Goal: Task Accomplishment & Management: Manage account settings

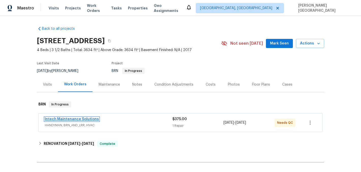
click at [71, 119] on link "Intech Maintenance Solutions" at bounding box center [72, 119] width 54 height 4
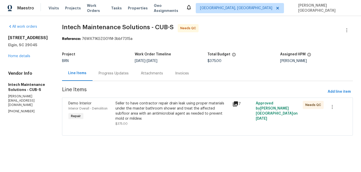
click at [106, 77] on div "Progress Updates" at bounding box center [113, 73] width 42 height 15
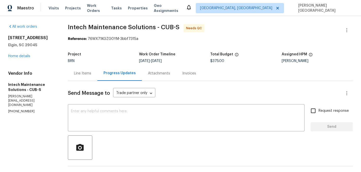
click at [81, 74] on div "Line Items" at bounding box center [82, 73] width 17 height 5
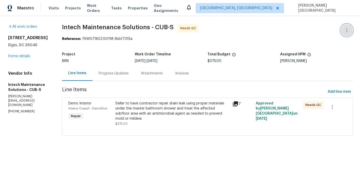
click at [346, 27] on icon "button" at bounding box center [347, 30] width 6 height 6
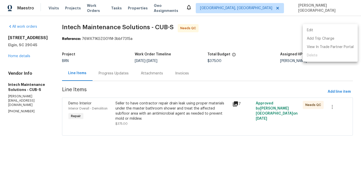
click at [334, 27] on li "Edit" at bounding box center [330, 30] width 55 height 8
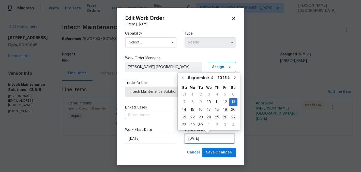
click at [189, 141] on input "9/13/2025" at bounding box center [209, 139] width 50 height 10
click at [194, 110] on div "15" at bounding box center [192, 109] width 8 height 7
type input "[DATE]"
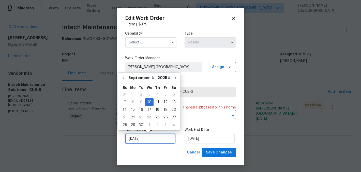
click at [142, 142] on input "[DATE]" at bounding box center [150, 139] width 50 height 10
click at [133, 110] on div "15" at bounding box center [133, 109] width 8 height 7
type input "9/15/2025"
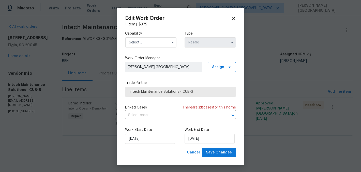
click at [148, 111] on div "Linked Cases There are 20 case s for this home ​" at bounding box center [180, 112] width 111 height 14
click at [149, 113] on input "text" at bounding box center [173, 115] width 97 height 8
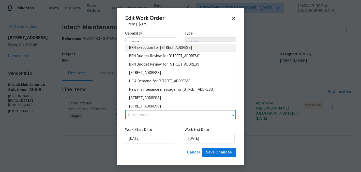
click at [151, 50] on li "BRN Execution for 443 Palm Sedge Loop, Elgin, SC 29045" at bounding box center [180, 48] width 111 height 8
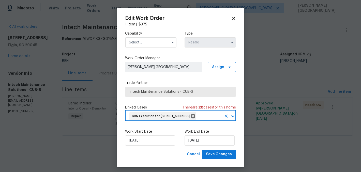
click at [148, 46] on input "text" at bounding box center [150, 42] width 51 height 10
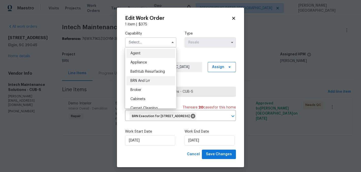
click at [149, 77] on div "BRN And Lrr" at bounding box center [150, 80] width 49 height 9
type input "BRN And Lrr"
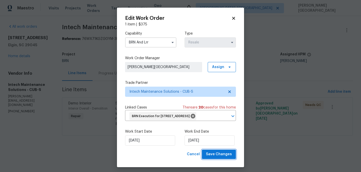
click at [217, 158] on span "Save Changes" at bounding box center [219, 154] width 26 height 6
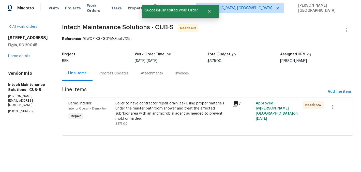
click at [169, 116] on div "Seller to have contractor repair drain leak using proper materials under the ma…" at bounding box center [172, 111] width 114 height 20
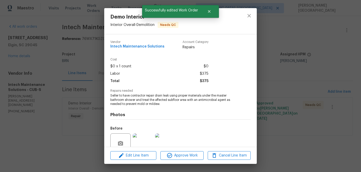
scroll to position [45, 0]
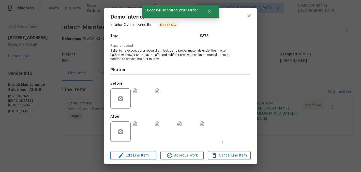
click at [142, 102] on img at bounding box center [143, 98] width 20 height 20
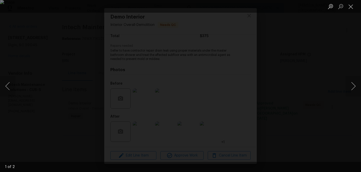
click at [311, 84] on div "Lightbox" at bounding box center [180, 86] width 361 height 172
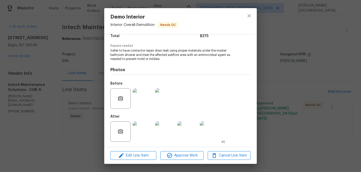
click at [145, 131] on img at bounding box center [143, 131] width 20 height 20
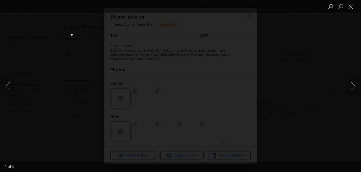
click at [351, 89] on button "Next image" at bounding box center [353, 86] width 15 height 20
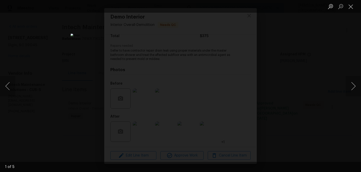
click at [339, 64] on div "Lightbox" at bounding box center [180, 86] width 361 height 172
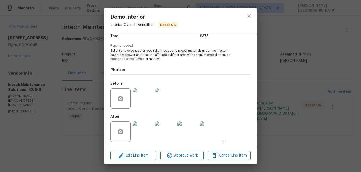
click at [283, 88] on div "Demo Interior Interior Overall - Demolition Needs QC Vendor Intech Maintenance …" at bounding box center [180, 86] width 361 height 172
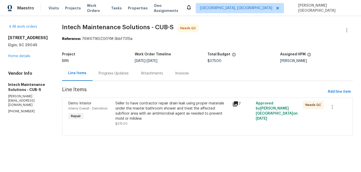
click at [141, 113] on div "Seller to have contractor repair drain leak using proper materials under the ma…" at bounding box center [172, 111] width 114 height 20
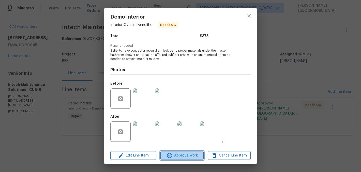
click at [179, 156] on span "Approve Work" at bounding box center [182, 155] width 40 height 6
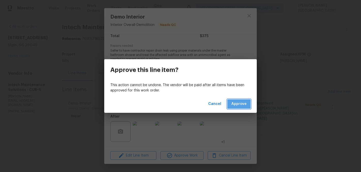
click at [236, 104] on span "Approve" at bounding box center [238, 104] width 15 height 6
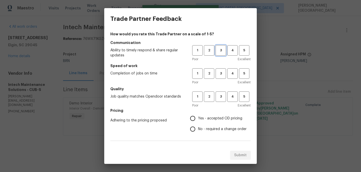
click at [220, 51] on span "3" at bounding box center [220, 51] width 9 height 6
click at [220, 71] on span "3" at bounding box center [220, 74] width 9 height 6
click at [223, 92] on button "3" at bounding box center [220, 96] width 10 height 10
click at [198, 130] on span "No - required a change order" at bounding box center [222, 129] width 49 height 5
click at [198, 130] on input "No - required a change order" at bounding box center [192, 129] width 11 height 11
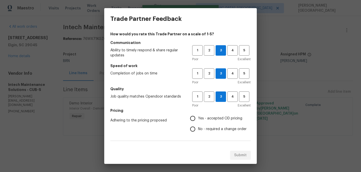
radio input "true"
click at [215, 118] on span "Yes - accepted OD pricing" at bounding box center [220, 118] width 44 height 5
click at [198, 118] on input "Yes - accepted OD pricing" at bounding box center [192, 118] width 11 height 11
radio input "true"
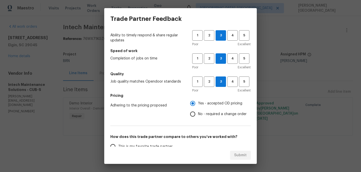
scroll to position [42, 0]
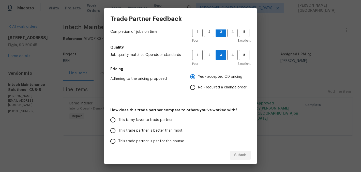
click at [199, 89] on span "No - required a change order" at bounding box center [222, 87] width 49 height 5
click at [198, 89] on input "No - required a change order" at bounding box center [192, 87] width 11 height 11
radio input "true"
click at [172, 124] on label "This is my favorite trade partner" at bounding box center [147, 120] width 80 height 11
click at [118, 124] on input "This is my favorite trade partner" at bounding box center [112, 120] width 11 height 11
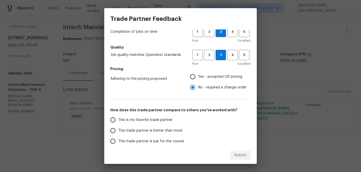
radio input "false"
click at [175, 129] on span "This trade partner is better than most" at bounding box center [150, 130] width 64 height 5
click at [118, 129] on input "This trade partner is better than most" at bounding box center [112, 130] width 11 height 11
click at [231, 152] on button "Submit" at bounding box center [240, 155] width 21 height 9
radio input "true"
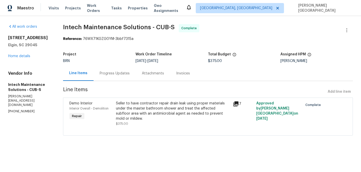
click at [184, 75] on div "Invoices" at bounding box center [183, 73] width 14 height 5
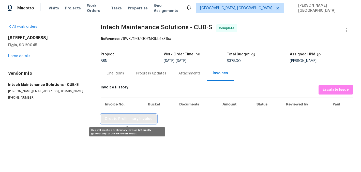
click at [114, 117] on span "Create Preliminary Invoice" at bounding box center [129, 119] width 48 height 6
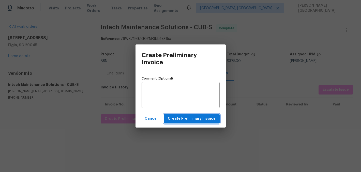
click at [182, 116] on span "Create Preliminary Invoice" at bounding box center [192, 119] width 48 height 6
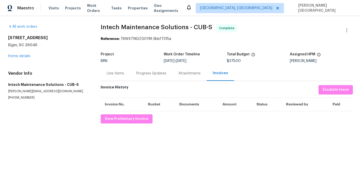
click at [104, 32] on span "Intech Maintenance Solutions - CUB-S Complete" at bounding box center [221, 30] width 240 height 12
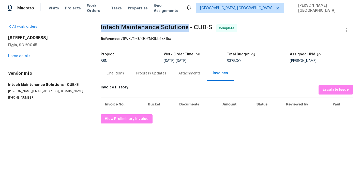
click at [172, 25] on span "Intech Maintenance Solutions - CUB-S" at bounding box center [157, 27] width 112 height 6
copy span "Intech Maintenance Solutions"
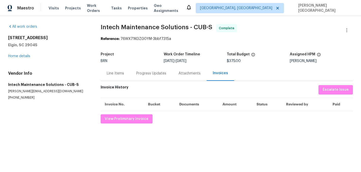
click at [118, 78] on div "Line Items" at bounding box center [115, 73] width 29 height 15
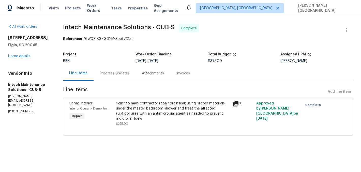
click at [123, 75] on div "Progress Updates" at bounding box center [115, 73] width 30 height 5
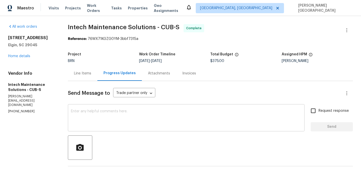
click at [98, 128] on div "x ​" at bounding box center [186, 118] width 237 height 26
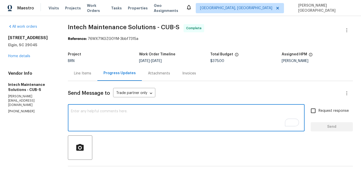
click at [74, 30] on span "Intech Maintenance Solutions - CUB-S" at bounding box center [124, 27] width 112 height 6
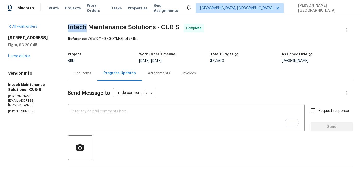
click at [74, 30] on span "Intech Maintenance Solutions - CUB-S" at bounding box center [124, 27] width 112 height 6
click at [154, 28] on span "Intech Maintenance Solutions - CUB-S" at bounding box center [124, 27] width 112 height 6
copy span "Intech Maintenance Solutions"
click at [86, 72] on div "Line Items" at bounding box center [82, 73] width 17 height 5
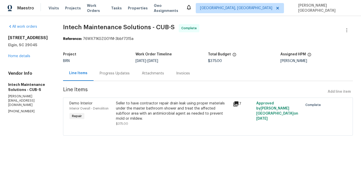
click at [123, 101] on div "Seller to have contractor repair drain leak using proper materials under the ma…" at bounding box center [173, 111] width 114 height 20
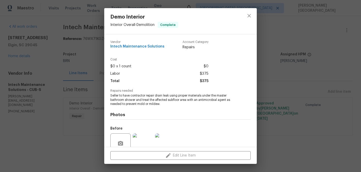
click at [123, 94] on span "Seller to have contractor repair drain leak using proper materials under the ma…" at bounding box center [173, 100] width 126 height 13
click at [123, 102] on span "Seller to have contractor repair drain leak using proper materials under the ma…" at bounding box center [173, 100] width 126 height 13
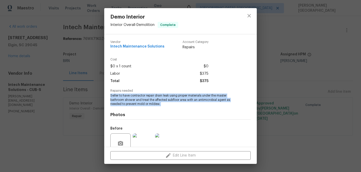
click at [123, 102] on span "Seller to have contractor repair drain leak using proper materials under the ma…" at bounding box center [173, 100] width 126 height 13
copy span "Seller to have contractor repair drain leak using proper materials under the ma…"
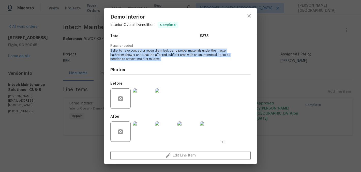
click at [139, 92] on img at bounding box center [143, 98] width 20 height 20
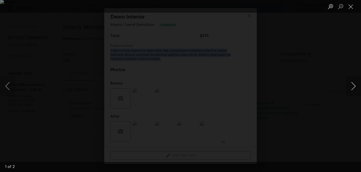
click at [351, 84] on button "Next image" at bounding box center [353, 86] width 15 height 20
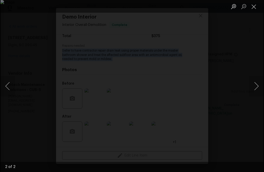
click at [176, 44] on div "Lightbox" at bounding box center [132, 86] width 264 height 172
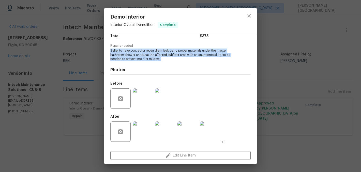
click at [166, 135] on img at bounding box center [165, 131] width 20 height 20
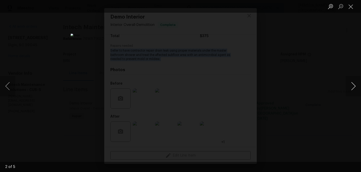
click at [349, 88] on button "Next image" at bounding box center [353, 86] width 15 height 20
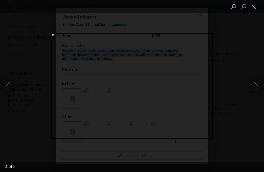
click at [227, 74] on div "Lightbox" at bounding box center [132, 86] width 264 height 172
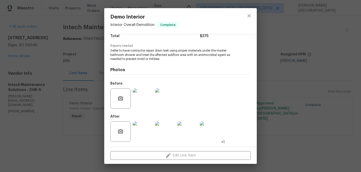
click at [308, 70] on div "Demo Interior Interior Overall - Demolition Complete Vendor Intech Maintenance …" at bounding box center [180, 86] width 361 height 172
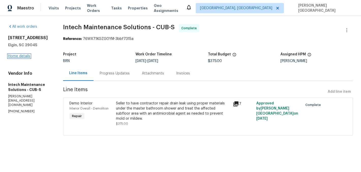
click at [24, 56] on link "Home details" at bounding box center [19, 56] width 22 height 4
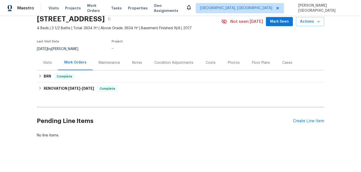
scroll to position [22, 0]
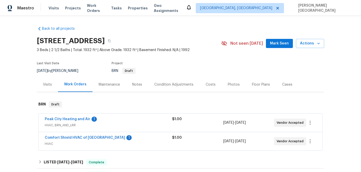
click at [58, 117] on span "Peak City Heating and Air" at bounding box center [67, 119] width 45 height 5
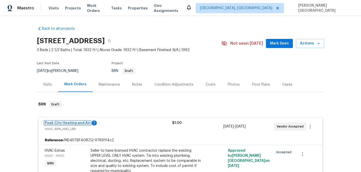
click at [74, 123] on link "Peak City Heating and Air" at bounding box center [67, 123] width 45 height 4
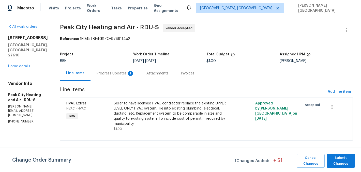
click at [107, 73] on div "Progress Updates 1" at bounding box center [116, 73] width 38 height 5
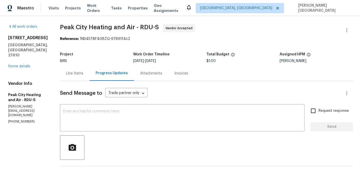
click at [67, 75] on div "Line Items" at bounding box center [74, 73] width 17 height 5
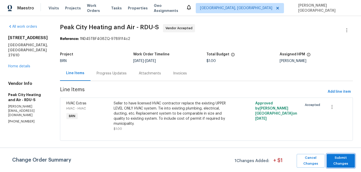
click at [344, 161] on span "Submit Changes" at bounding box center [340, 161] width 23 height 12
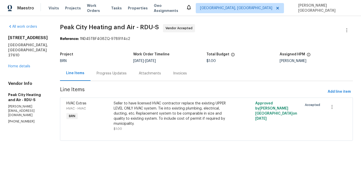
click at [107, 77] on div "Progress Updates" at bounding box center [111, 73] width 42 height 15
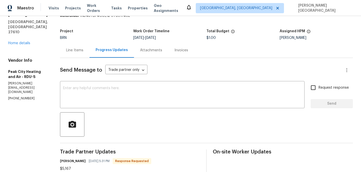
scroll to position [21, 0]
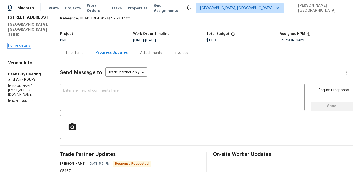
click at [22, 44] on link "Home details" at bounding box center [19, 46] width 22 height 4
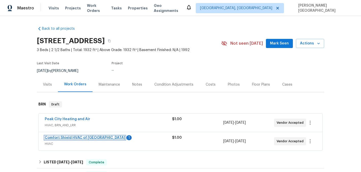
click at [78, 138] on link "Comfort Shield HVAC of NC" at bounding box center [85, 138] width 80 height 4
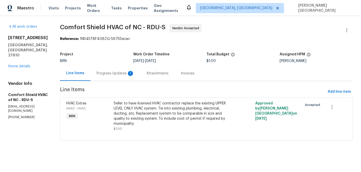
click at [131, 73] on div "Progress Updates 1" at bounding box center [116, 73] width 38 height 5
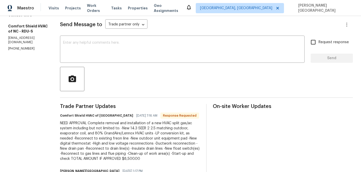
scroll to position [22, 0]
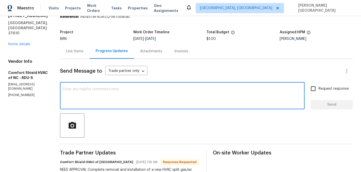
click at [114, 88] on textarea at bounding box center [182, 96] width 238 height 18
type textarea "I will check on this and update thank you!"
click at [316, 92] on input "Request response" at bounding box center [313, 88] width 11 height 11
checkbox input "true"
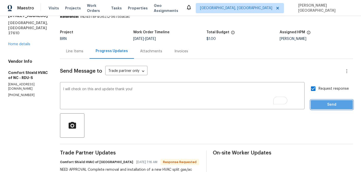
click at [317, 104] on span "Send" at bounding box center [332, 105] width 34 height 6
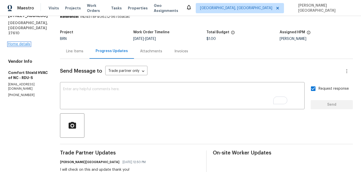
click at [21, 42] on link "Home details" at bounding box center [19, 44] width 22 height 4
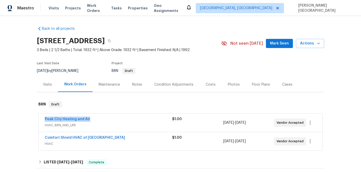
drag, startPoint x: 94, startPoint y: 119, endPoint x: 41, endPoint y: 119, distance: 52.8
click at [41, 119] on div "Peak City Heating and Air HVAC, BRN_AND_LRR $1.00 9/11/2025 - 9/14/2025 Vendor …" at bounding box center [181, 123] width 284 height 18
copy link "Peak City Heating and Air"
drag, startPoint x: 97, startPoint y: 138, endPoint x: 41, endPoint y: 136, distance: 56.4
click at [41, 136] on div "Comfort Shield HVAC of NC HVAC $1.00 9/11/2025 - 9/14/2025 Vendor Accepted" at bounding box center [181, 141] width 284 height 18
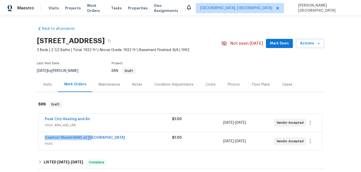
copy link "Comfort Shield HVAC of NC"
click at [65, 138] on link "Comfort Shield HVAC of NC" at bounding box center [85, 138] width 80 height 4
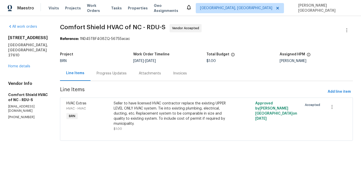
click at [143, 108] on div "Seller to have licensed HVAC contractor replace the existing UPPER LEVEL ONLY H…" at bounding box center [171, 113] width 115 height 25
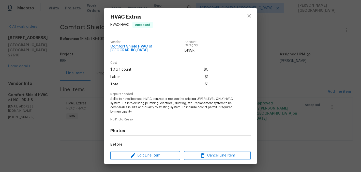
click at [150, 97] on span "Seller to have licensed HVAC contractor replace the existing UPPER LEVEL ONLY H…" at bounding box center [173, 105] width 126 height 17
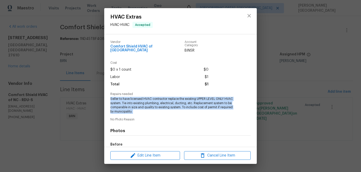
click at [150, 97] on span "Seller to have licensed HVAC contractor replace the existing UPPER LEVEL ONLY H…" at bounding box center [173, 105] width 126 height 17
copy span "Seller to have licensed HVAC contractor replace the existing UPPER LEVEL ONLY H…"
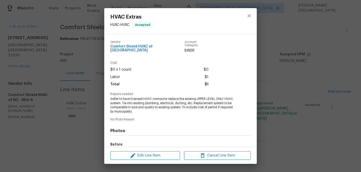
click at [71, 60] on div "HVAC Extras HVAC - HVAC Accepted Vendor Comfort Shield HVAC of NC Account Categ…" at bounding box center [180, 86] width 361 height 172
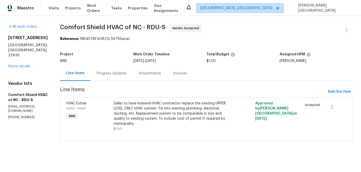
click at [115, 75] on div "Progress Updates" at bounding box center [112, 73] width 30 height 5
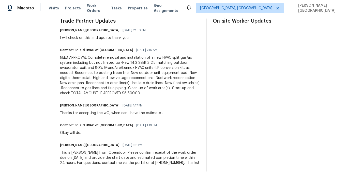
scroll to position [151, 0]
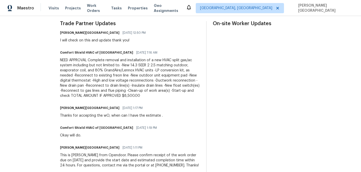
click at [124, 76] on div "NEED APPROVAL Complete removal and installation of a new HVAC split gas/ac syst…" at bounding box center [130, 78] width 140 height 41
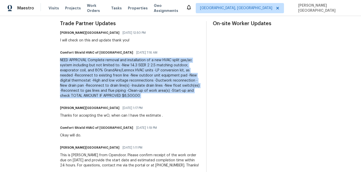
click at [124, 76] on div "NEED APPROVAL Complete removal and installation of a new HVAC split gas/ac syst…" at bounding box center [130, 78] width 140 height 41
copy div "NEED APPROVAL Complete removal and installation of a new HVAC split gas/ac syst…"
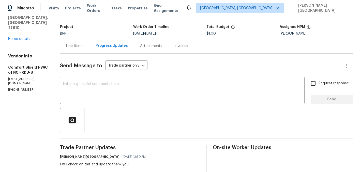
scroll to position [0, 0]
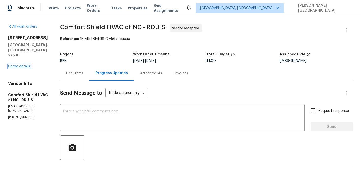
click at [26, 65] on link "Home details" at bounding box center [19, 67] width 22 height 4
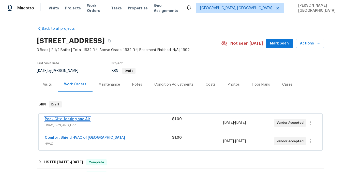
click at [73, 120] on link "Peak City Heating and Air" at bounding box center [67, 119] width 45 height 4
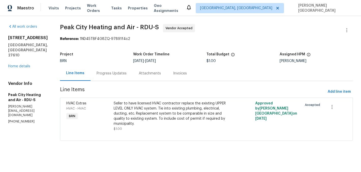
click at [107, 76] on div "Progress Updates" at bounding box center [112, 73] width 30 height 5
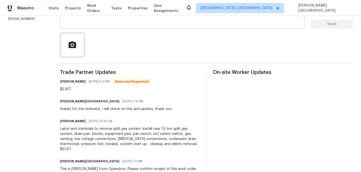
scroll to position [121, 0]
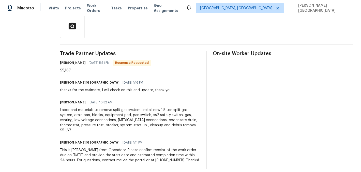
click at [87, 113] on div "Labor and materials to remove split gas system. Install new 1.5 ton split gas s…" at bounding box center [130, 119] width 140 height 25
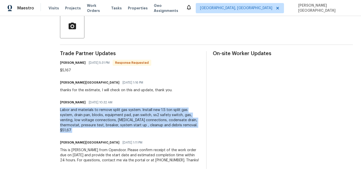
click at [87, 113] on div "Labor and materials to remove split gas system. Install new 1.5 ton split gas s…" at bounding box center [130, 119] width 140 height 25
copy div "Labor and materials to remove split gas system. Install new 1.5 ton split gas s…"
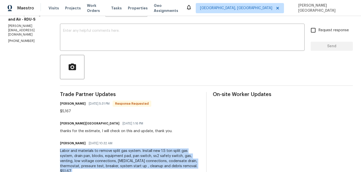
scroll to position [0, 0]
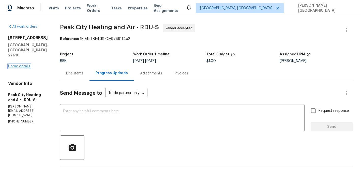
click at [23, 65] on link "Home details" at bounding box center [19, 67] width 22 height 4
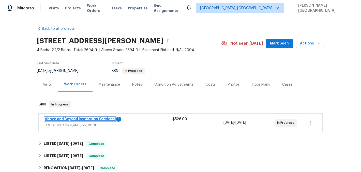
click at [76, 119] on link "Above and Beyond Inspection Services" at bounding box center [80, 119] width 70 height 4
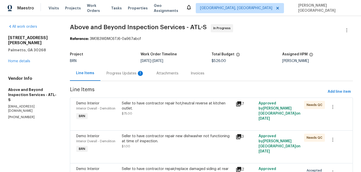
click at [127, 77] on div "Progress Updates 1" at bounding box center [125, 73] width 50 height 15
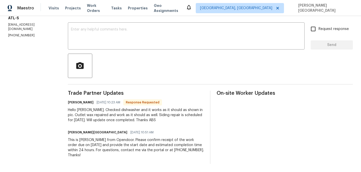
scroll to position [69, 0]
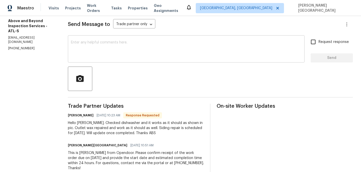
click at [108, 55] on textarea at bounding box center [186, 50] width 230 height 18
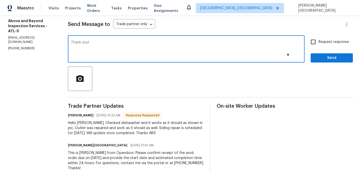
type textarea "Thank you!"
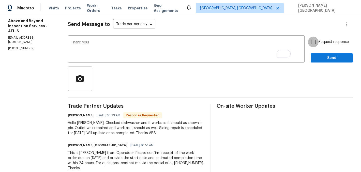
click at [313, 43] on input "Request response" at bounding box center [313, 42] width 11 height 11
checkbox input "true"
click at [320, 56] on span "Send" at bounding box center [332, 58] width 34 height 6
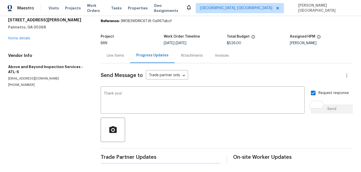
scroll to position [0, 0]
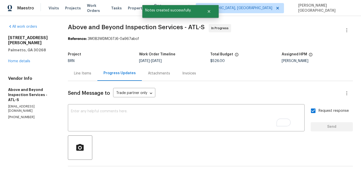
click at [88, 26] on span "Above and Beyond Inspection Services - ATL-S" at bounding box center [136, 27] width 137 height 6
drag, startPoint x: 88, startPoint y: 26, endPoint x: 159, endPoint y: 34, distance: 71.4
click at [88, 26] on span "Above and Beyond Inspection Services - ATL-S" at bounding box center [136, 27] width 137 height 6
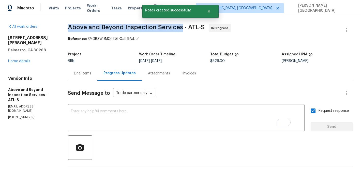
click at [174, 28] on span "Above and Beyond Inspection Services - ATL-S" at bounding box center [136, 27] width 137 height 6
copy span "Above and Beyond Inspection Services"
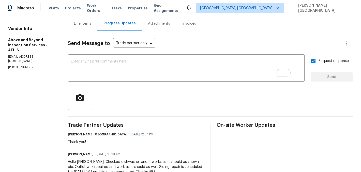
scroll to position [102, 0]
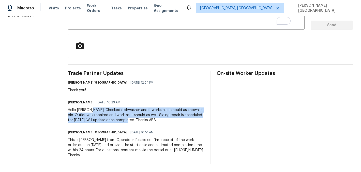
drag, startPoint x: 100, startPoint y: 109, endPoint x: 153, endPoint y: 121, distance: 54.7
click at [153, 121] on div "Hello Isabel. Checked dishwasher and it works as it should as shown in pic. Out…" at bounding box center [136, 114] width 136 height 15
copy div "Checked dishwasher and it works as it should as shown in pic. Outlet wax repair…"
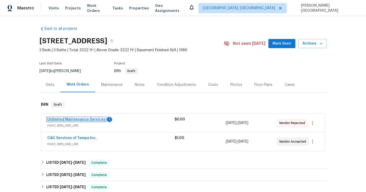
click at [83, 119] on link "Unlimited Maintenance Services" at bounding box center [76, 119] width 58 height 4
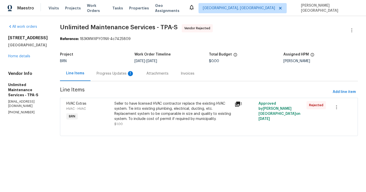
click at [118, 75] on div "Progress Updates 1" at bounding box center [116, 73] width 38 height 5
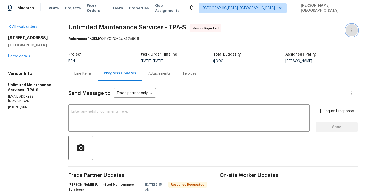
click at [355, 28] on button "button" at bounding box center [352, 30] width 12 height 12
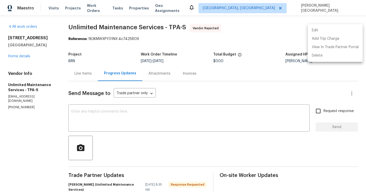
click at [325, 30] on li "Edit" at bounding box center [335, 30] width 55 height 8
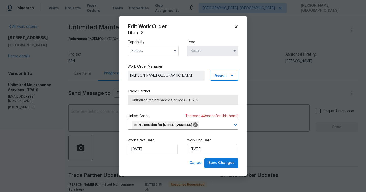
click at [144, 50] on input "text" at bounding box center [153, 51] width 51 height 10
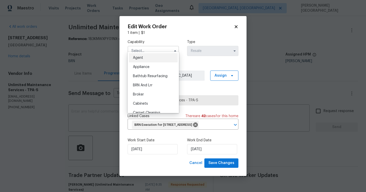
click at [96, 79] on body "Maestro Visits Projects Work Orders Tasks Properties Geo Assignments Albuquerqu…" at bounding box center [183, 96] width 366 height 192
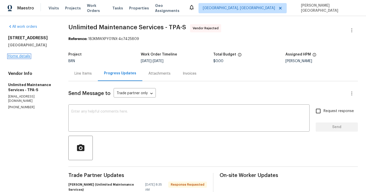
click at [27, 56] on link "Home details" at bounding box center [19, 56] width 22 height 4
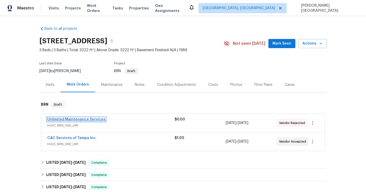
click at [81, 119] on link "Unlimited Maintenance Services" at bounding box center [76, 119] width 58 height 4
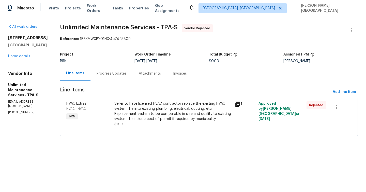
click at [112, 77] on div "Progress Updates" at bounding box center [111, 73] width 42 height 15
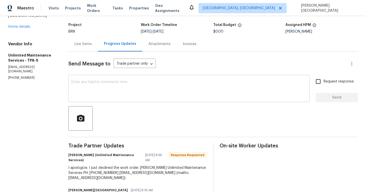
scroll to position [33, 0]
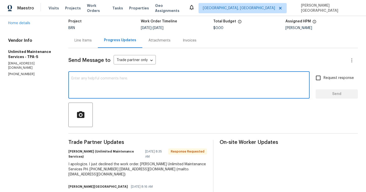
click at [91, 86] on textarea at bounding box center [188, 85] width 235 height 18
type textarea "Okay, thank you!"
click at [330, 78] on span "Request response" at bounding box center [338, 77] width 30 height 5
click at [323, 78] on input "Request response" at bounding box center [318, 77] width 11 height 11
checkbox input "true"
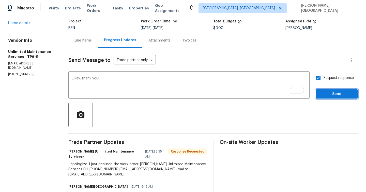
click at [330, 91] on span "Send" at bounding box center [337, 94] width 34 height 6
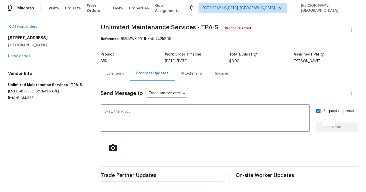
scroll to position [0, 0]
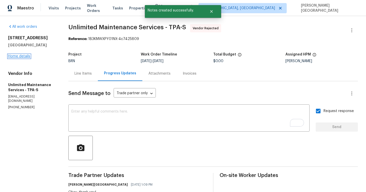
click at [14, 57] on link "Home details" at bounding box center [19, 56] width 22 height 4
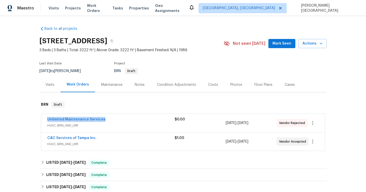
drag, startPoint x: 110, startPoint y: 118, endPoint x: 43, endPoint y: 117, distance: 66.8
click at [43, 117] on div "Unlimited Maintenance Services HVAC, BRN_AND_LRR $0.00 9/12/2025 - 9/15/2025 Ve…" at bounding box center [183, 123] width 284 height 18
copy link "Unlimited Maintenance Services"
click at [75, 138] on link "C&C Services of Tampa Inc." at bounding box center [71, 138] width 49 height 4
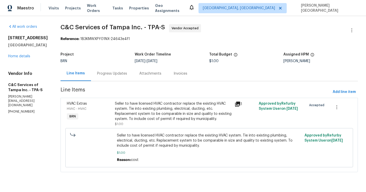
click at [127, 73] on div "Progress Updates" at bounding box center [112, 73] width 30 height 5
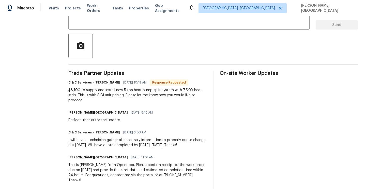
scroll to position [43, 0]
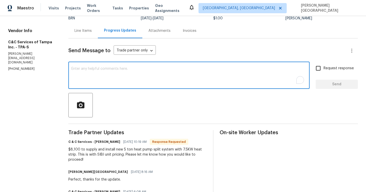
click at [103, 72] on textarea "To enrich screen reader interactions, please activate Accessibility in Grammarl…" at bounding box center [188, 76] width 235 height 18
type textarea "I will check on this and update."
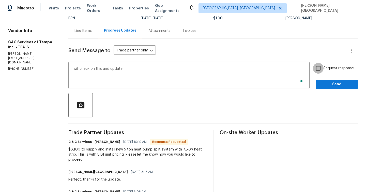
click at [322, 71] on input "Request response" at bounding box center [318, 68] width 11 height 11
checkbox input "true"
click at [324, 89] on div "Send Message to Trade partner only Trade partner only ​ I will check on this an…" at bounding box center [212, 142] width 289 height 209
click at [324, 85] on span "Send" at bounding box center [337, 84] width 34 height 6
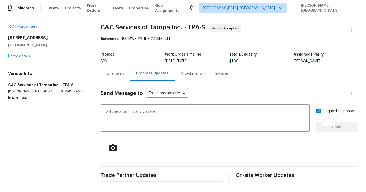
scroll to position [0, 0]
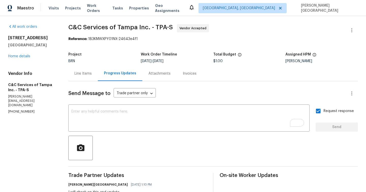
click at [24, 53] on div "112 Woden Way Winter Haven, FL 33884 Home details" at bounding box center [32, 46] width 48 height 23
click at [26, 56] on link "Home details" at bounding box center [19, 56] width 22 height 4
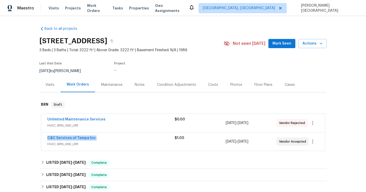
drag, startPoint x: 100, startPoint y: 139, endPoint x: 16, endPoint y: 138, distance: 84.6
click at [16, 138] on div "Back to all projects 112 Woden Way, Winter Haven, FL 33884 3 Beds | 3 Baths | T…" at bounding box center [183, 104] width 366 height 176
copy link "C&C Services of Tampa Inc."
click at [75, 137] on link "C&C Services of Tampa Inc." at bounding box center [71, 138] width 49 height 4
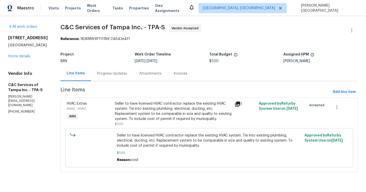
click at [154, 115] on div "Seller to have licensed HVAC contractor replace the existing HVAC system. Tie i…" at bounding box center [173, 111] width 117 height 20
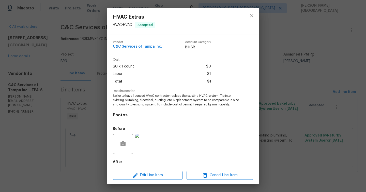
click at [129, 95] on span "Seller to have licensed HVAC contractor replace the existing HVAC system. Tie i…" at bounding box center [176, 100] width 126 height 13
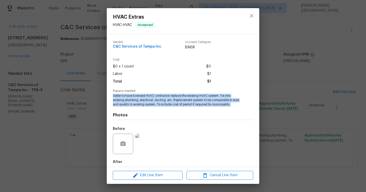
click at [129, 95] on span "Seller to have licensed HVAC contractor replace the existing HVAC system. Tie i…" at bounding box center [176, 100] width 126 height 13
copy span "Seller to have licensed HVAC contractor replace the existing HVAC system. Tie i…"
click at [101, 106] on div "HVAC Extras HVAC - HVAC Accepted Vendor C&C Services of Tampa Inc. Account Cate…" at bounding box center [183, 96] width 366 height 192
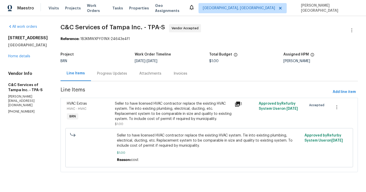
click at [122, 75] on div "Progress Updates" at bounding box center [112, 73] width 30 height 5
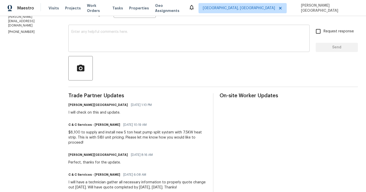
scroll to position [91, 0]
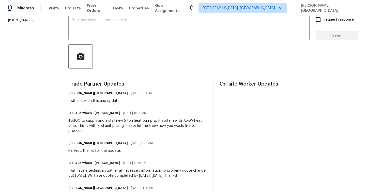
click at [111, 123] on div "$8,100 to supply and install new 5 ton heat pump split system with 7.5KW heat s…" at bounding box center [137, 125] width 138 height 15
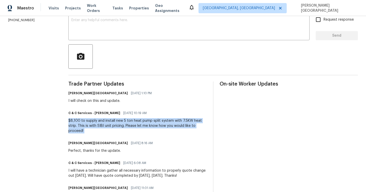
click at [111, 123] on div "$8,100 to supply and install new 5 ton heat pump split system with 7.5KW heat s…" at bounding box center [137, 125] width 138 height 15
copy div "$8,100 to supply and install new 5 ton heat pump split system with 7.5KW heat s…"
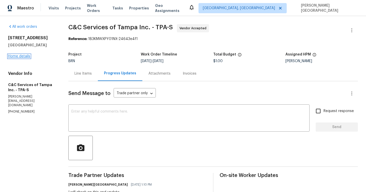
click at [20, 55] on link "Home details" at bounding box center [19, 56] width 22 height 4
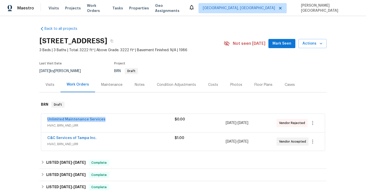
drag, startPoint x: 112, startPoint y: 120, endPoint x: 34, endPoint y: 119, distance: 77.5
click at [34, 119] on div "Back to all projects 112 Woden Way, Winter Haven, FL 33884 3 Beds | 3 Baths | T…" at bounding box center [183, 104] width 366 height 176
copy link "Unlimited Maintenance Services"
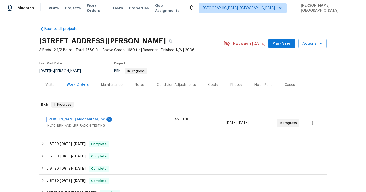
click at [72, 119] on link "[PERSON_NAME] Mechanical, Inc" at bounding box center [76, 119] width 58 height 4
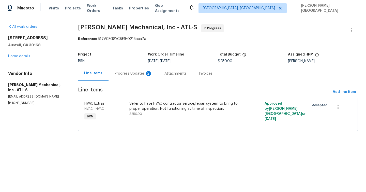
click at [132, 75] on div "Progress Updates 2" at bounding box center [134, 73] width 38 height 5
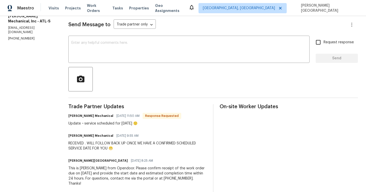
scroll to position [69, 0]
click at [90, 122] on div "Update ~ service scheduled for [DATE] 🙂" at bounding box center [124, 122] width 113 height 5
click at [121, 48] on textarea at bounding box center [188, 50] width 235 height 18
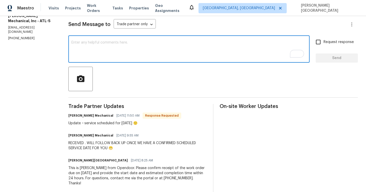
click at [122, 52] on textarea "To enrich screen reader interactions, please activate Accessibility in Grammarl…" at bounding box center [188, 50] width 235 height 18
type textarea "Thank you!"
click at [319, 41] on input "Request response" at bounding box center [318, 42] width 11 height 11
checkbox input "true"
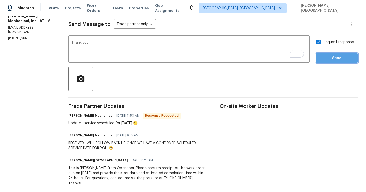
click at [324, 57] on span "Send" at bounding box center [337, 58] width 34 height 6
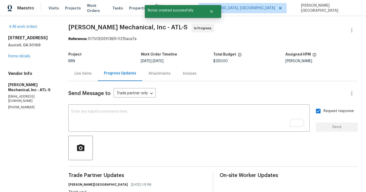
click at [70, 24] on div "All work orders [STREET_ADDRESS][PERSON_NAME] Home details Vendor Info [PERSON_…" at bounding box center [183, 152] width 366 height 272
click at [112, 26] on span "[PERSON_NAME] Mechanical, Inc - ATL-S" at bounding box center [127, 27] width 119 height 6
copy span "[PERSON_NAME] Mechanical"
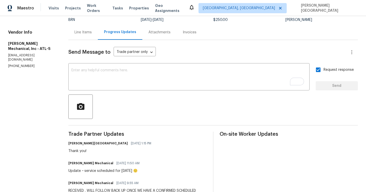
scroll to position [92, 0]
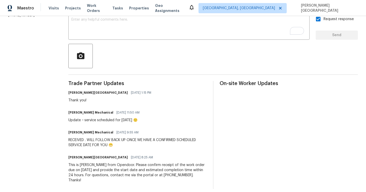
drag, startPoint x: 86, startPoint y: 120, endPoint x: 165, endPoint y: 121, distance: 79.3
click at [165, 121] on div "JH Martin Mechanical 09/15/2025 11:50 AM Update ~ service scheduled for tomorro…" at bounding box center [137, 116] width 138 height 14
copy div "service scheduled for tomorrow 9/16 🙂"
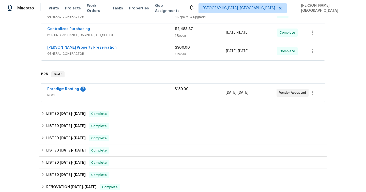
scroll to position [162, 0]
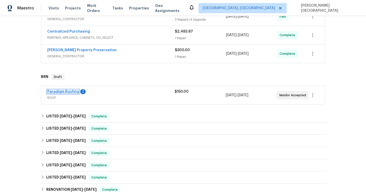
click at [71, 92] on link "Paradigm Roofing" at bounding box center [63, 92] width 32 height 4
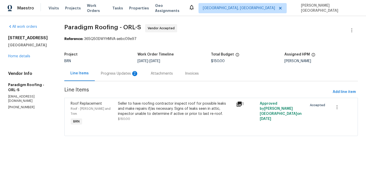
click at [119, 76] on div "Progress Updates 2" at bounding box center [120, 73] width 50 height 15
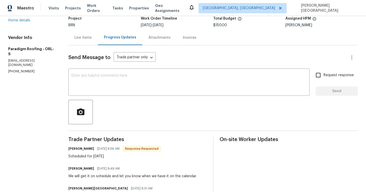
scroll to position [67, 0]
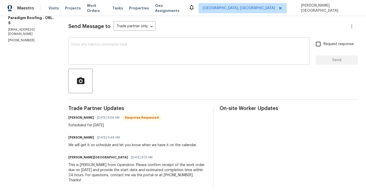
click at [106, 57] on textarea at bounding box center [188, 52] width 235 height 18
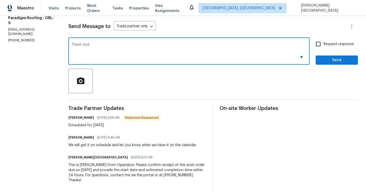
type textarea "Thank you!"
click at [336, 44] on span "Request response" at bounding box center [338, 43] width 30 height 5
click at [323, 44] on input "Request response" at bounding box center [318, 44] width 11 height 11
checkbox input "true"
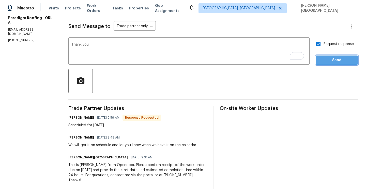
click at [336, 60] on span "Send" at bounding box center [337, 60] width 34 height 6
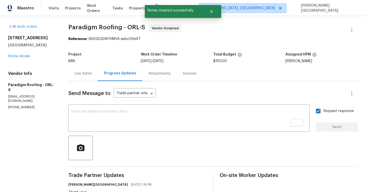
click at [89, 31] on span "Paradigm Roofing - ORL-S Vendor Accepted" at bounding box center [206, 30] width 277 height 12
click at [87, 30] on span "Paradigm Roofing - ORL-S Vendor Accepted" at bounding box center [206, 30] width 277 height 12
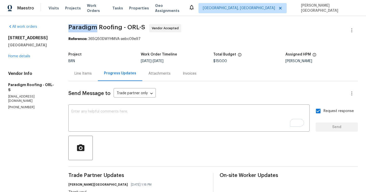
click at [87, 30] on span "Paradigm Roofing - ORL-S Vendor Accepted" at bounding box center [206, 30] width 277 height 12
click at [112, 28] on span "Paradigm Roofing - ORL-S" at bounding box center [106, 27] width 77 height 6
copy span "Paradigm Roofing"
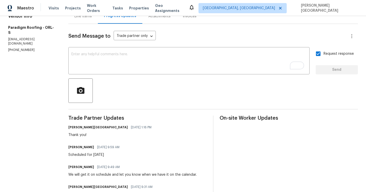
scroll to position [87, 0]
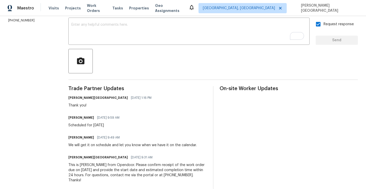
click at [90, 126] on div "Scheduled for Wednesday 9/17" at bounding box center [95, 124] width 54 height 5
copy div "Scheduled for Wednesday 9/17"
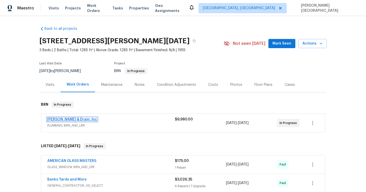
click at [88, 117] on link "Owen Plumbing & Drain, Inc" at bounding box center [72, 119] width 50 height 4
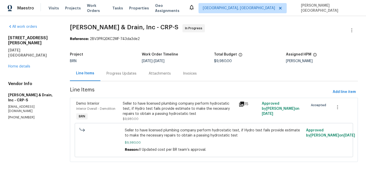
click at [128, 77] on div "Progress Updates" at bounding box center [121, 73] width 42 height 15
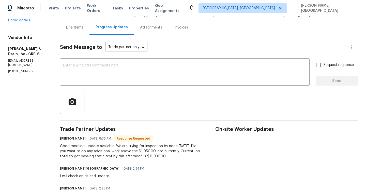
scroll to position [45, 0]
click at [115, 82] on div "x ​" at bounding box center [185, 73] width 250 height 26
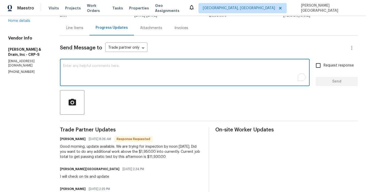
paste textarea "Can you please confirm which areas will need to be opened up for the plumbing r…"
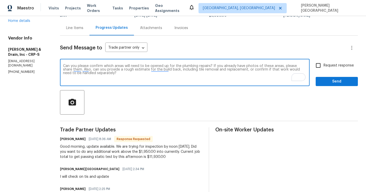
type textarea "Can you please confirm which areas will need to be opened up for the plumbing r…"
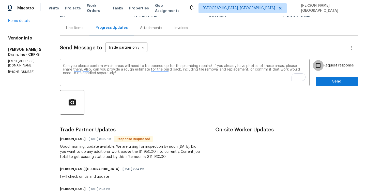
click at [319, 67] on input "Request response" at bounding box center [318, 65] width 11 height 11
checkbox input "true"
click at [322, 78] on span "Send" at bounding box center [337, 81] width 34 height 6
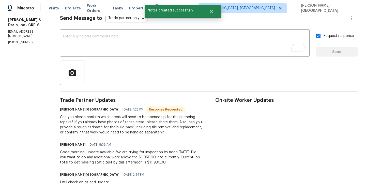
scroll to position [80, 0]
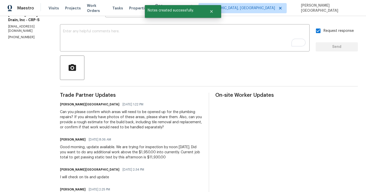
click at [132, 153] on div "Good morning, update available. We are trying for inspection by noon today. Did…" at bounding box center [131, 151] width 143 height 15
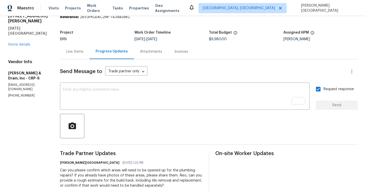
scroll to position [0, 0]
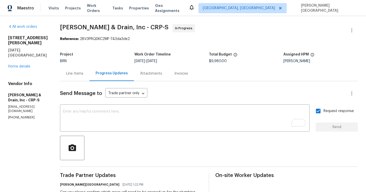
click at [72, 75] on div "Line Items" at bounding box center [74, 73] width 17 height 5
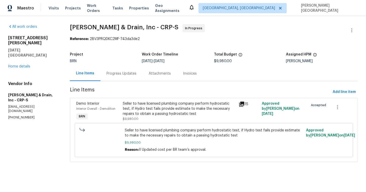
click at [158, 116] on div "Seller to have licensed plumbing company perform hydrostatic test, if Hydro tes…" at bounding box center [179, 111] width 113 height 20
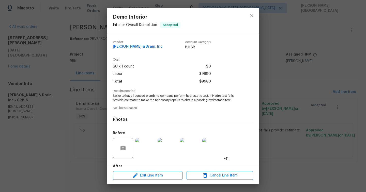
scroll to position [30, 0]
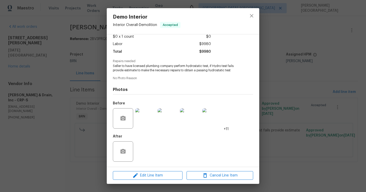
click at [187, 120] on img at bounding box center [190, 118] width 20 height 20
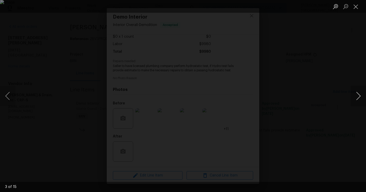
click at [359, 97] on button "Next image" at bounding box center [358, 96] width 15 height 20
click at [354, 94] on button "Next image" at bounding box center [358, 96] width 15 height 20
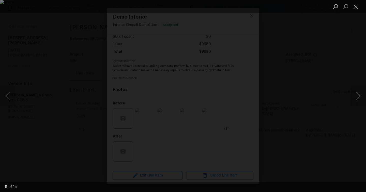
click at [355, 95] on button "Next image" at bounding box center [358, 96] width 15 height 20
click at [358, 99] on button "Next image" at bounding box center [358, 96] width 15 height 20
click at [358, 100] on button "Next image" at bounding box center [358, 96] width 15 height 20
click at [359, 100] on button "Next image" at bounding box center [358, 96] width 15 height 20
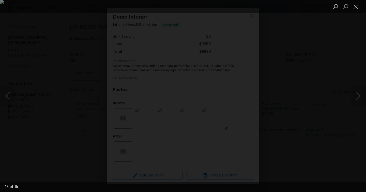
click at [108, 47] on div "Lightbox" at bounding box center [183, 96] width 366 height 192
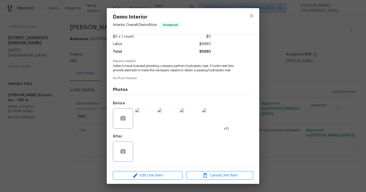
click at [68, 59] on div "Demo Interior Interior Overall - Demolition Accepted Vendor Owen Plumbing & Dra…" at bounding box center [183, 96] width 366 height 192
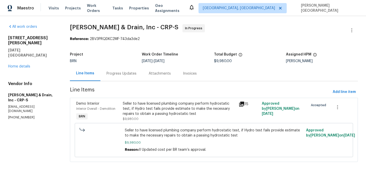
click at [117, 77] on div "Progress Updates" at bounding box center [121, 73] width 42 height 15
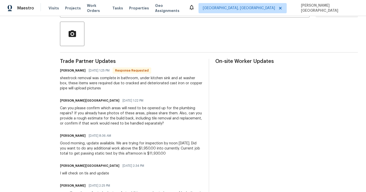
scroll to position [111, 0]
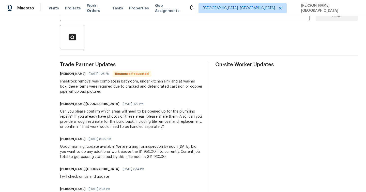
click at [95, 152] on div "Good morning, update available. We are trying for inspection by noon today. Did…" at bounding box center [131, 151] width 143 height 15
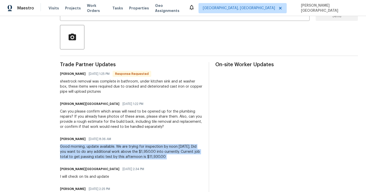
click at [95, 152] on div "Good morning, update available. We are trying for inspection by noon today. Did…" at bounding box center [131, 151] width 143 height 15
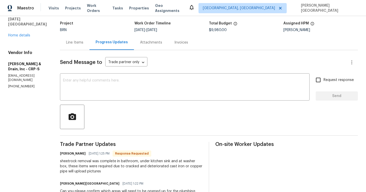
scroll to position [21, 0]
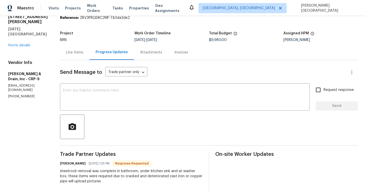
click at [76, 55] on div "Line Items" at bounding box center [74, 52] width 29 height 15
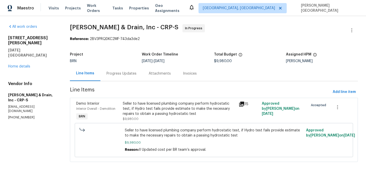
click at [173, 110] on div "Seller to have licensed plumbing company perform hydrostatic test, if Hydro tes…" at bounding box center [179, 108] width 113 height 15
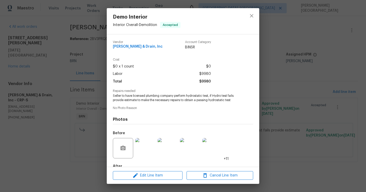
click at [101, 73] on div "Demo Interior Interior Overall - Demolition Accepted Vendor Owen Plumbing & Dra…" at bounding box center [183, 96] width 366 height 192
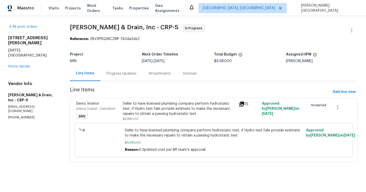
click at [110, 78] on div "Progress Updates" at bounding box center [121, 73] width 42 height 15
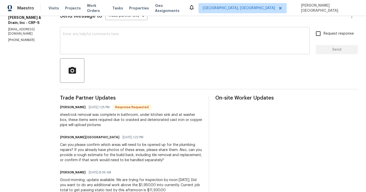
scroll to position [104, 0]
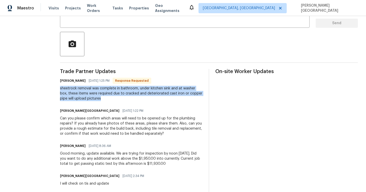
drag, startPoint x: 59, startPoint y: 88, endPoint x: 149, endPoint y: 96, distance: 90.3
copy div "sheetrock removal was complete in bathroom, under kitchen sink and at washer bo…"
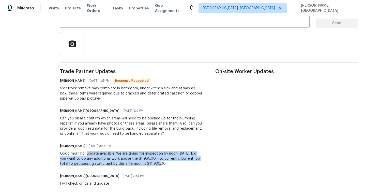
drag, startPoint x: 86, startPoint y: 153, endPoint x: 150, endPoint y: 163, distance: 64.2
click at [150, 163] on div "Good morning, update available. We are trying for inspection by noon today. Did…" at bounding box center [131, 158] width 143 height 15
click at [117, 154] on div "Good morning, update available. We are trying for inspection by noon today. Did…" at bounding box center [131, 158] width 143 height 15
drag, startPoint x: 116, startPoint y: 153, endPoint x: 160, endPoint y: 163, distance: 45.2
click at [160, 163] on div "Good morning, update available. We are trying for inspection by noon today. Did…" at bounding box center [131, 158] width 143 height 15
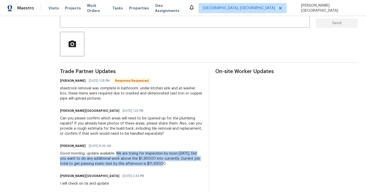
copy div "We are trying for inspection by noon today. Did you want to do any additional w…"
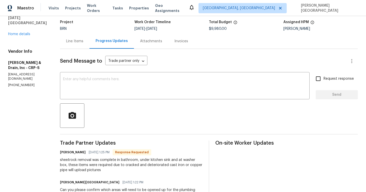
scroll to position [24, 0]
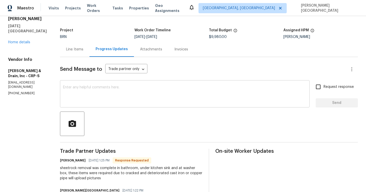
click at [76, 96] on textarea at bounding box center [184, 94] width 243 height 18
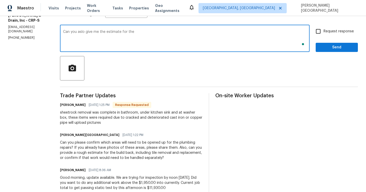
scroll to position [85, 0]
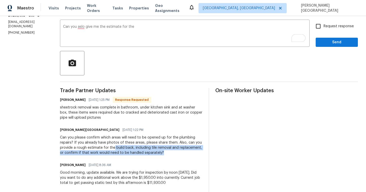
drag, startPoint x: 114, startPoint y: 147, endPoint x: 161, endPoint y: 153, distance: 47.1
click at [161, 153] on div "Can you please confirm which areas will need to be opened up for the plumbing r…" at bounding box center [131, 145] width 143 height 20
copy div "build back, including tile removal and replacement, or confirm if that work wou…"
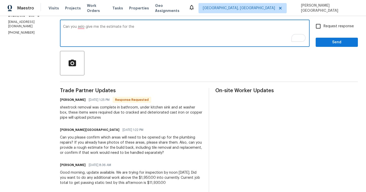
click at [137, 30] on textarea "Can you aslo give me the estimate for the" at bounding box center [184, 34] width 243 height 18
paste textarea "build back, including tile removal and replacement, or confirm if that work wou…"
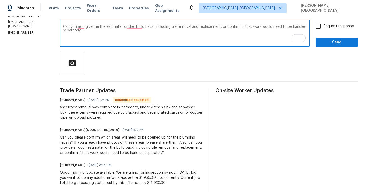
type textarea "Can you aslo give me the estimate for the build back, including tile removal an…"
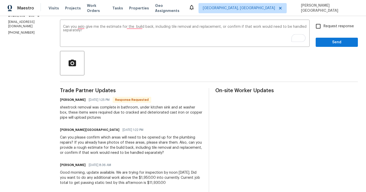
click at [324, 26] on span "Request response" at bounding box center [338, 26] width 30 height 5
click at [323, 26] on input "Request response" at bounding box center [318, 26] width 11 height 11
checkbox input "true"
click at [327, 37] on div "Request response Send" at bounding box center [337, 34] width 42 height 26
click at [327, 39] on button "Send" at bounding box center [337, 42] width 42 height 9
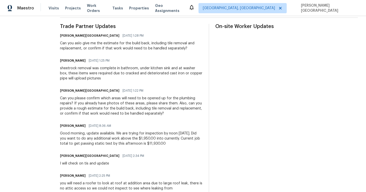
scroll to position [145, 0]
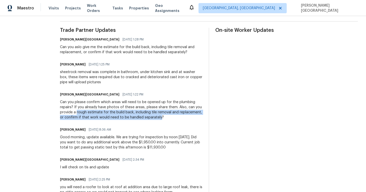
drag, startPoint x: 77, startPoint y: 112, endPoint x: 160, endPoint y: 117, distance: 82.7
click at [160, 117] on div "Can you please confirm which areas will need to be opened up for the plumbing r…" at bounding box center [131, 109] width 143 height 20
copy div "rough estimate for the build back, including tile removal and replacement, or c…"
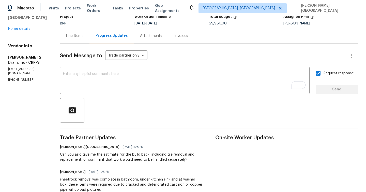
scroll to position [0, 0]
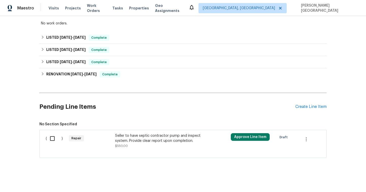
scroll to position [93, 0]
click at [131, 138] on div "Seller to have septic contractor pump and inspect system. Provide clear report …" at bounding box center [159, 137] width 89 height 10
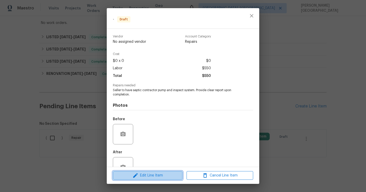
click at [140, 174] on span "Edit Line Item" at bounding box center [147, 175] width 67 height 6
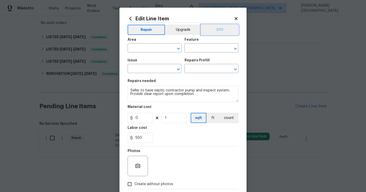
click at [217, 29] on button "BRN" at bounding box center [219, 30] width 37 height 10
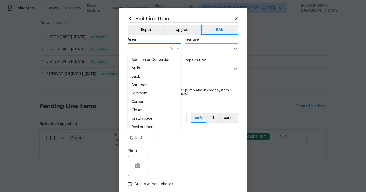
click at [130, 49] on input "text" at bounding box center [148, 48] width 40 height 8
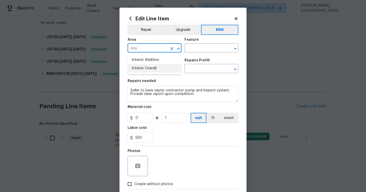
click at [133, 71] on li "Interior Overall" at bounding box center [155, 68] width 54 height 8
type input "Interior Overall"
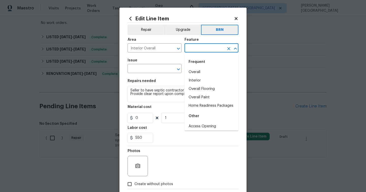
click at [194, 45] on input "text" at bounding box center [204, 48] width 40 height 8
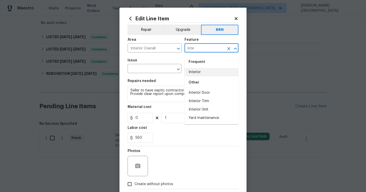
click at [195, 73] on li "Interior" at bounding box center [211, 72] width 54 height 8
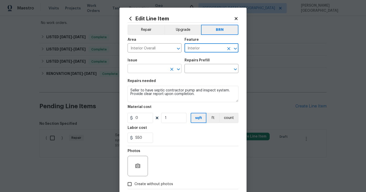
type input "Interior"
click at [146, 71] on input "text" at bounding box center [148, 69] width 40 height 8
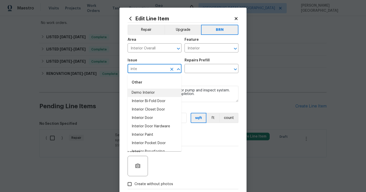
click at [150, 90] on li "Demo Interior" at bounding box center [155, 92] width 54 height 8
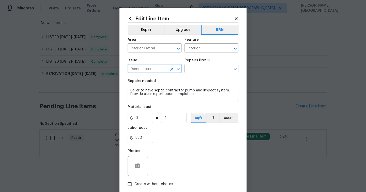
type input "Demo Interior"
click at [194, 74] on div "Issue Demo Interior ​ Repairs Prefill ​" at bounding box center [183, 65] width 111 height 21
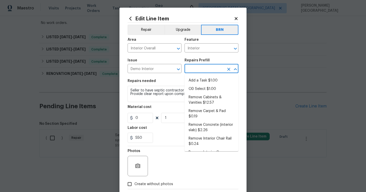
click at [194, 70] on input "text" at bounding box center [204, 69] width 40 height 8
click at [196, 84] on li "Add a Task $1.00" at bounding box center [211, 80] width 54 height 8
type input "Demolition"
type input "Add a Task $1.00"
type textarea "HPM to detail"
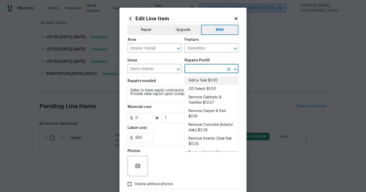
type input "1"
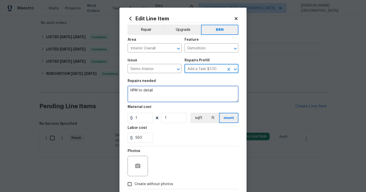
click at [177, 90] on textarea "HPM to detail" at bounding box center [183, 94] width 111 height 16
paste textarea "Seller to have septic contractor pump and inspect system. Provide clear report …"
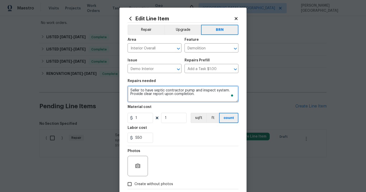
type textarea "Seller to have septic contractor pump and inspect system. Provide clear report …"
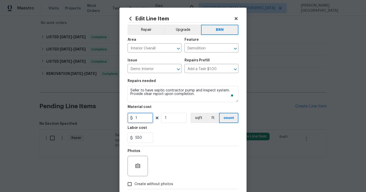
click at [147, 114] on input "1" at bounding box center [140, 118] width 25 height 10
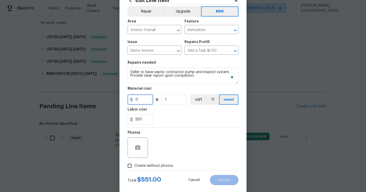
scroll to position [27, 0]
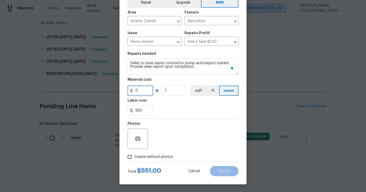
type input "0"
click at [142, 137] on button "button" at bounding box center [138, 138] width 12 height 12
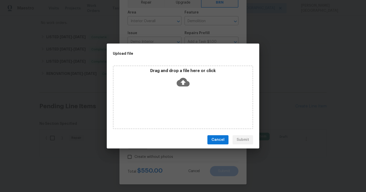
click at [186, 81] on icon at bounding box center [183, 82] width 13 height 9
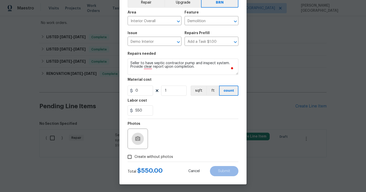
click at [149, 160] on label "Create without photos" at bounding box center [149, 157] width 48 height 10
click at [134, 160] on input "Create without photos" at bounding box center [130, 157] width 10 height 10
checkbox input "true"
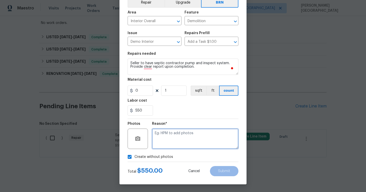
click at [176, 147] on textarea at bounding box center [195, 138] width 86 height 20
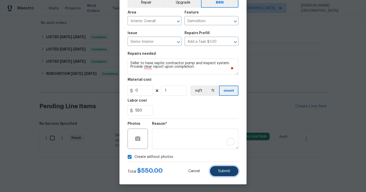
click at [227, 171] on span "Submit" at bounding box center [224, 171] width 12 height 4
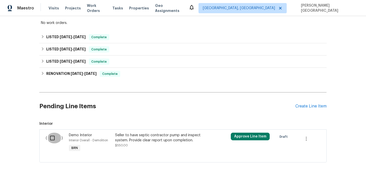
click at [50, 139] on input "checkbox" at bounding box center [54, 137] width 14 height 11
checkbox input "true"
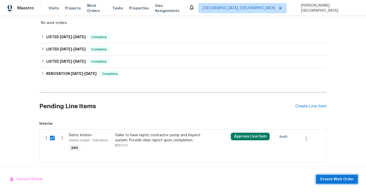
click at [338, 178] on span "Create Work Order" at bounding box center [337, 179] width 34 height 6
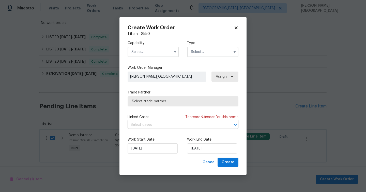
click at [160, 50] on input "text" at bounding box center [153, 52] width 51 height 10
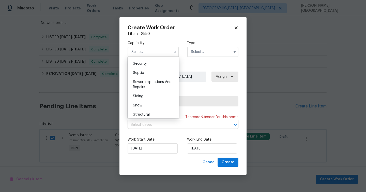
scroll to position [524, 0]
click at [146, 74] on div "Septic" at bounding box center [153, 75] width 49 height 9
type input "Septic"
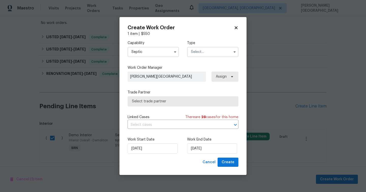
click at [199, 53] on input "text" at bounding box center [212, 52] width 51 height 10
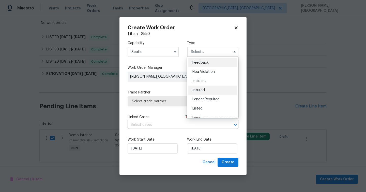
scroll to position [60, 0]
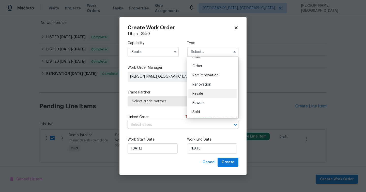
click at [204, 92] on div "Resale" at bounding box center [212, 93] width 49 height 9
type input "Resale"
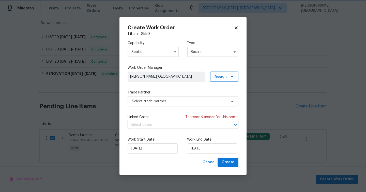
scroll to position [0, 0]
click at [166, 127] on input "text" at bounding box center [176, 125] width 97 height 8
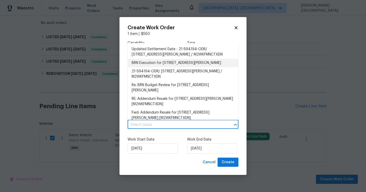
click at [165, 63] on li "BRN Execution for [STREET_ADDRESS][PERSON_NAME]" at bounding box center [183, 63] width 111 height 8
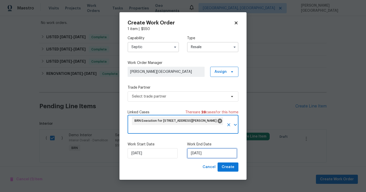
click at [196, 151] on input "[DATE]" at bounding box center [212, 153] width 50 height 10
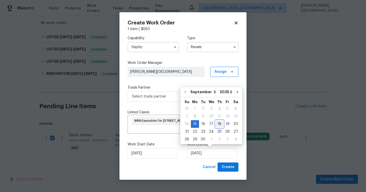
click at [217, 123] on div "18" at bounding box center [219, 123] width 8 height 7
type input "[DATE]"
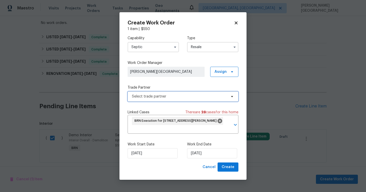
click at [157, 96] on span "Select trade partner" at bounding box center [179, 96] width 95 height 5
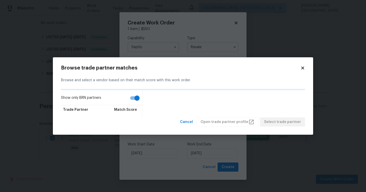
click at [134, 97] on input "Show only BRN partners" at bounding box center [136, 98] width 29 height 10
checkbox input "false"
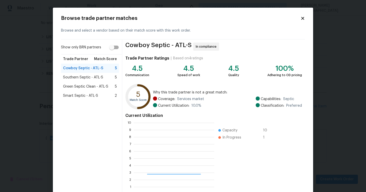
scroll to position [71, 81]
click at [87, 85] on span "Green Septic Clean - ATL-S" at bounding box center [85, 86] width 45 height 5
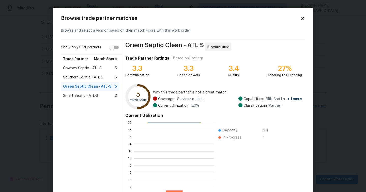
scroll to position [33, 0]
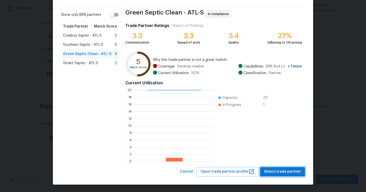
click at [272, 172] on span "Select trade partner" at bounding box center [282, 171] width 37 height 6
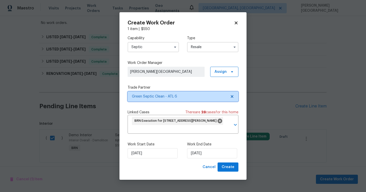
scroll to position [0, 0]
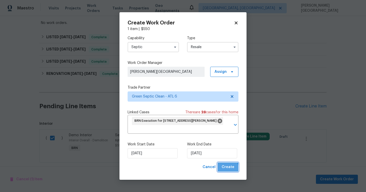
click at [227, 168] on span "Create" at bounding box center [228, 167] width 13 height 6
checkbox input "false"
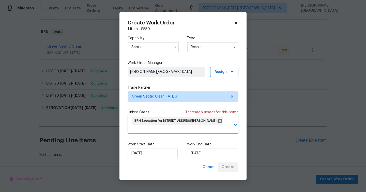
scroll to position [73, 0]
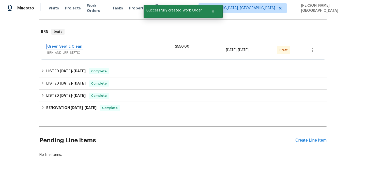
click at [78, 48] on link "Green Septic Clean" at bounding box center [64, 47] width 35 height 4
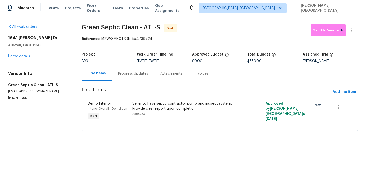
click at [122, 74] on div "Progress Updates" at bounding box center [133, 73] width 30 height 5
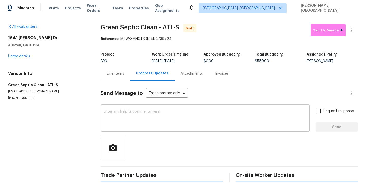
click at [123, 111] on textarea at bounding box center [205, 119] width 203 height 18
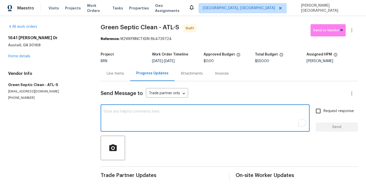
paste textarea "This is [PERSON_NAME] from Opendoor. Please confirm receipt of the work order d…"
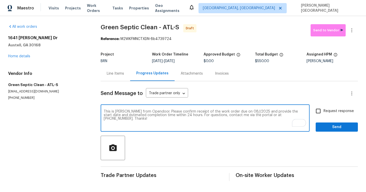
click at [237, 112] on textarea "This is [PERSON_NAME] from Opendoor. Please confirm receipt of the work order d…" at bounding box center [205, 119] width 203 height 18
click at [239, 111] on textarea "This is [PERSON_NAME] from Opendoor. Please confirm receipt of the work order d…" at bounding box center [205, 119] width 203 height 18
type textarea "This is [PERSON_NAME] from Opendoor. Please confirm receipt of the work order d…"
click at [322, 111] on input "Request response" at bounding box center [318, 110] width 11 height 11
checkbox input "true"
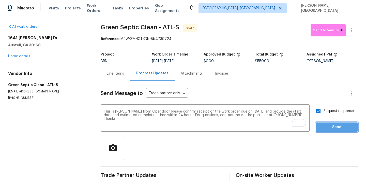
click at [323, 123] on button "Send" at bounding box center [337, 126] width 42 height 9
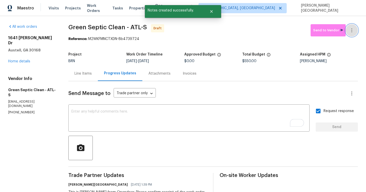
click at [350, 35] on button "button" at bounding box center [352, 30] width 12 height 12
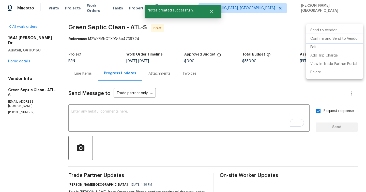
click at [340, 40] on li "Confirm and Send to Vendor" at bounding box center [334, 39] width 57 height 8
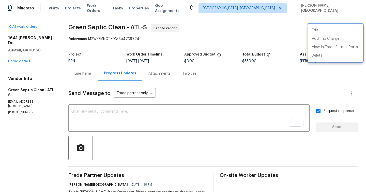
click at [168, 123] on div at bounding box center [183, 96] width 366 height 192
